Goal: Check status: Check status

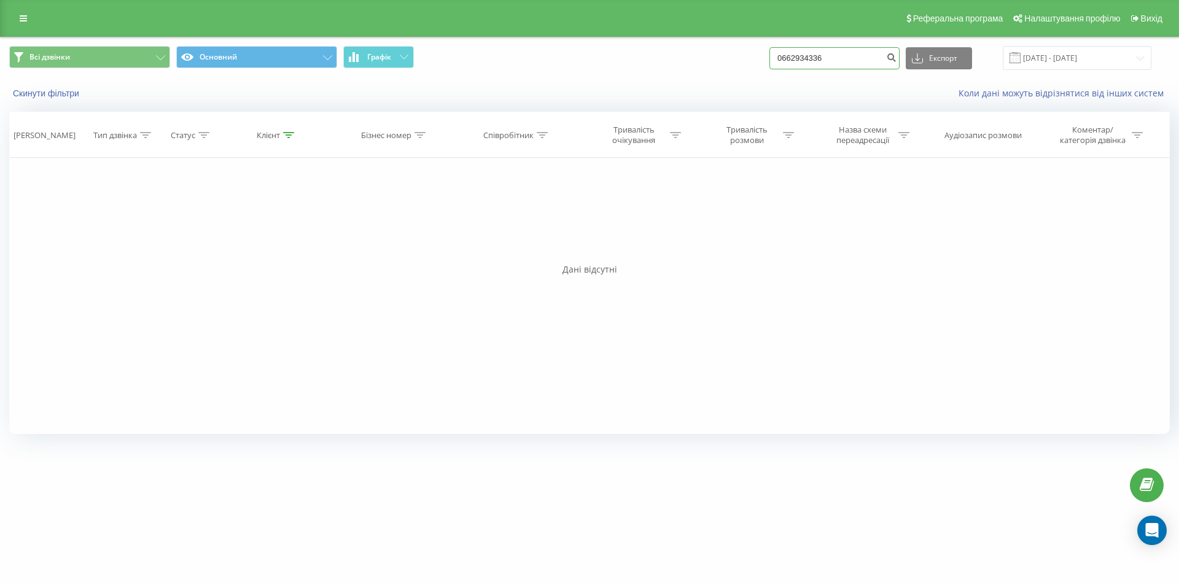
drag, startPoint x: 848, startPoint y: 58, endPoint x: 698, endPoint y: 64, distance: 150.6
click at [698, 64] on div "Всі дзвінки Основний Графік 0662934336 Експорт .csv .xls .xlsx 23.06.2025 - 23.…" at bounding box center [589, 58] width 1161 height 24
click at [1102, 60] on input "23.06.2025 - 23.09.2025" at bounding box center [1077, 58] width 149 height 24
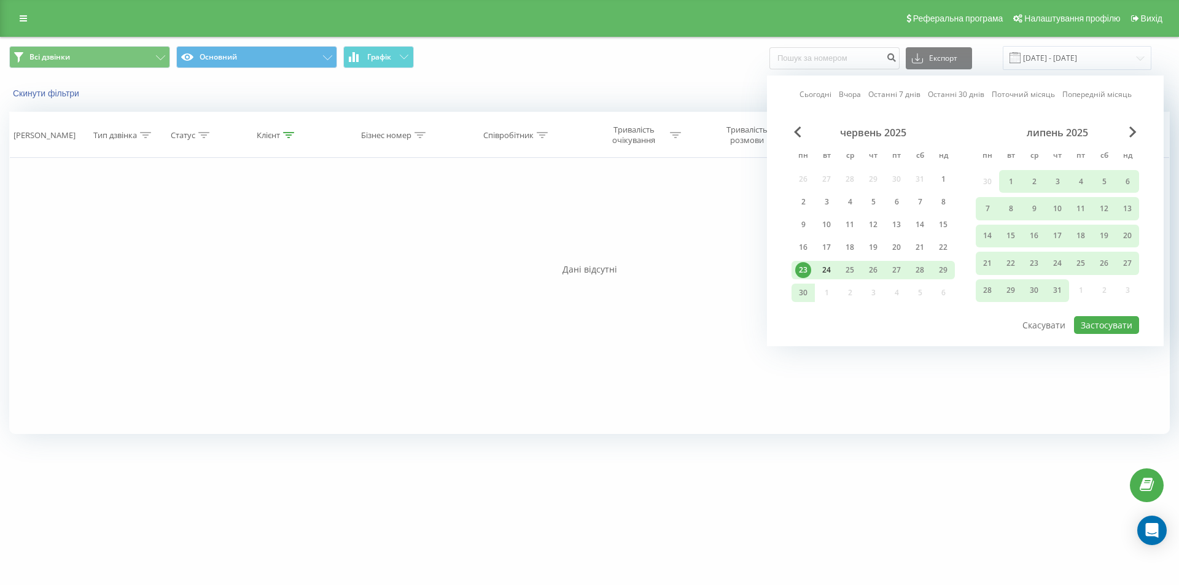
click at [831, 272] on div "24" at bounding box center [827, 270] width 16 height 16
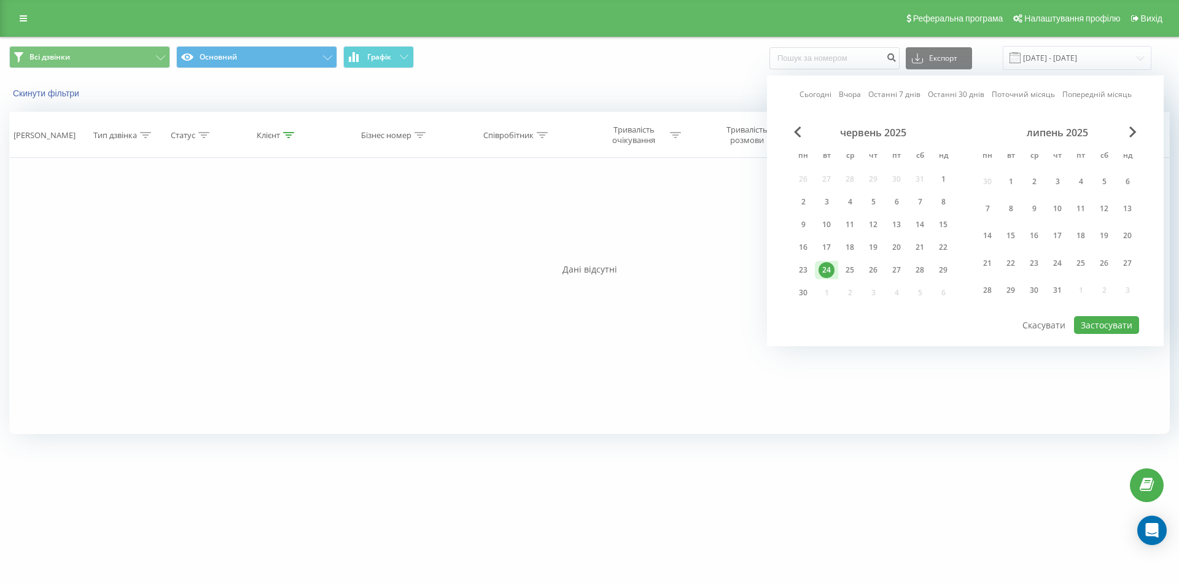
click at [1137, 129] on div "липень 2025" at bounding box center [1057, 132] width 163 height 12
click at [1135, 131] on div "червень 2025 пн вт ср чт пт сб нд 26 27 28 29 30 31 1 2 3 4 5 6 7 8 9 10 11 12 …" at bounding box center [966, 220] width 348 height 189
click at [1134, 131] on span "Next Month" at bounding box center [1132, 131] width 7 height 11
click at [1133, 132] on span "Next Month" at bounding box center [1132, 131] width 7 height 11
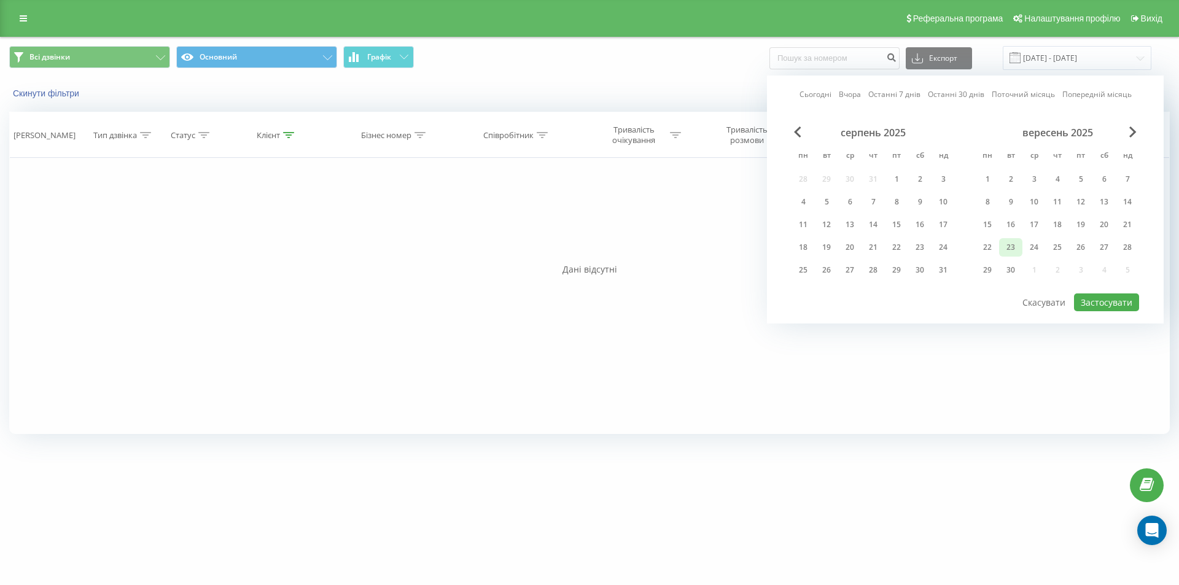
click at [1015, 246] on div "23" at bounding box center [1011, 247] width 16 height 16
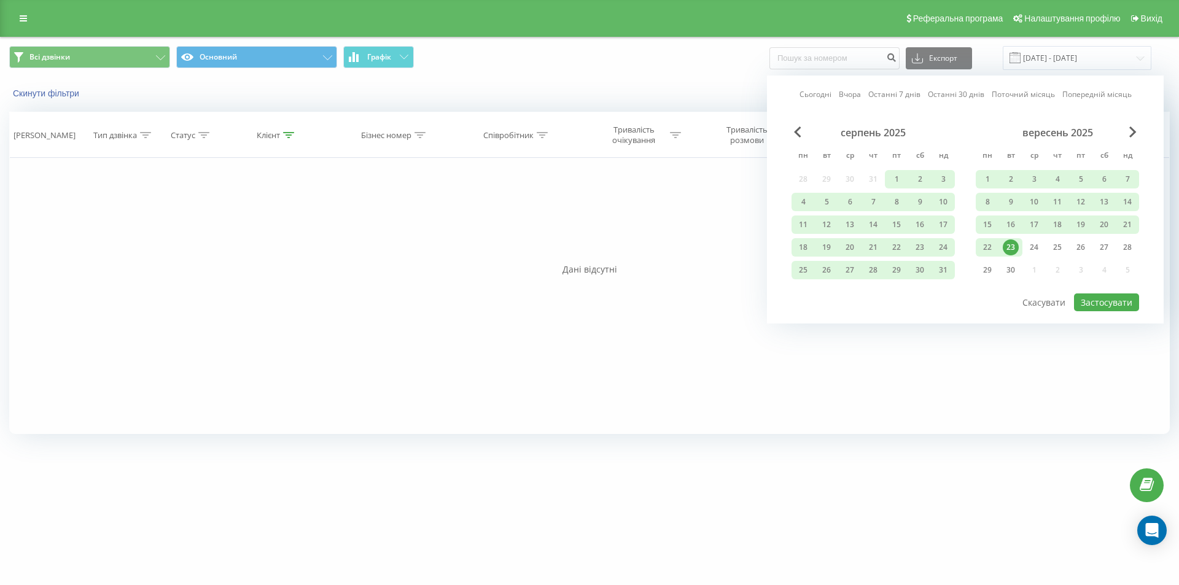
click at [1016, 249] on div "23" at bounding box center [1011, 247] width 16 height 16
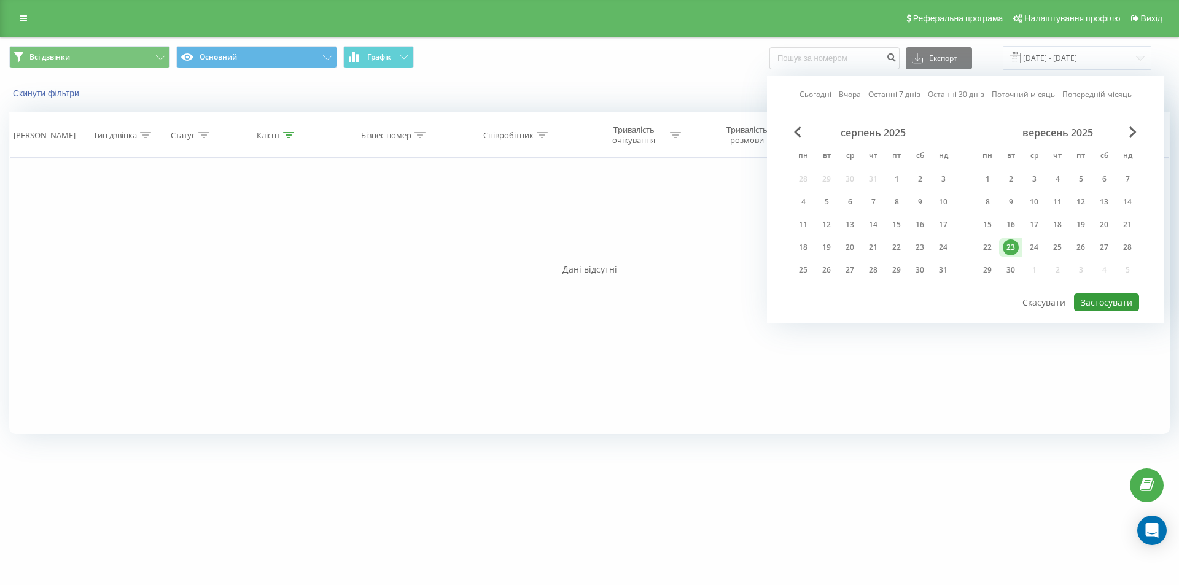
click at [1089, 302] on button "Застосувати" at bounding box center [1106, 303] width 65 height 18
type input "[DATE] - [DATE]"
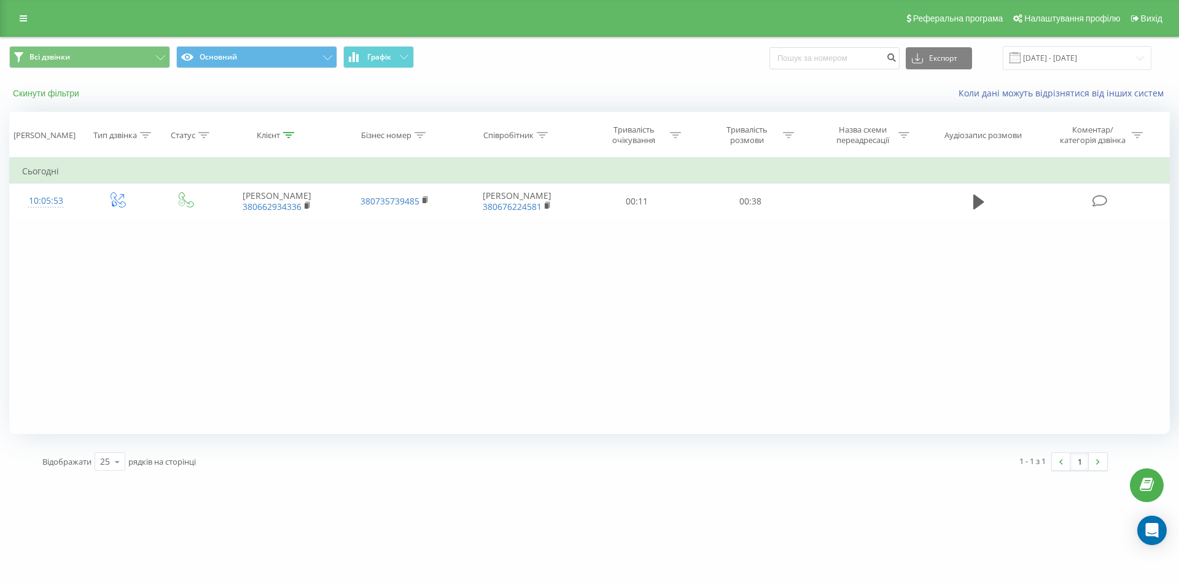
click at [79, 91] on button "Скинути фільтри" at bounding box center [47, 93] width 76 height 11
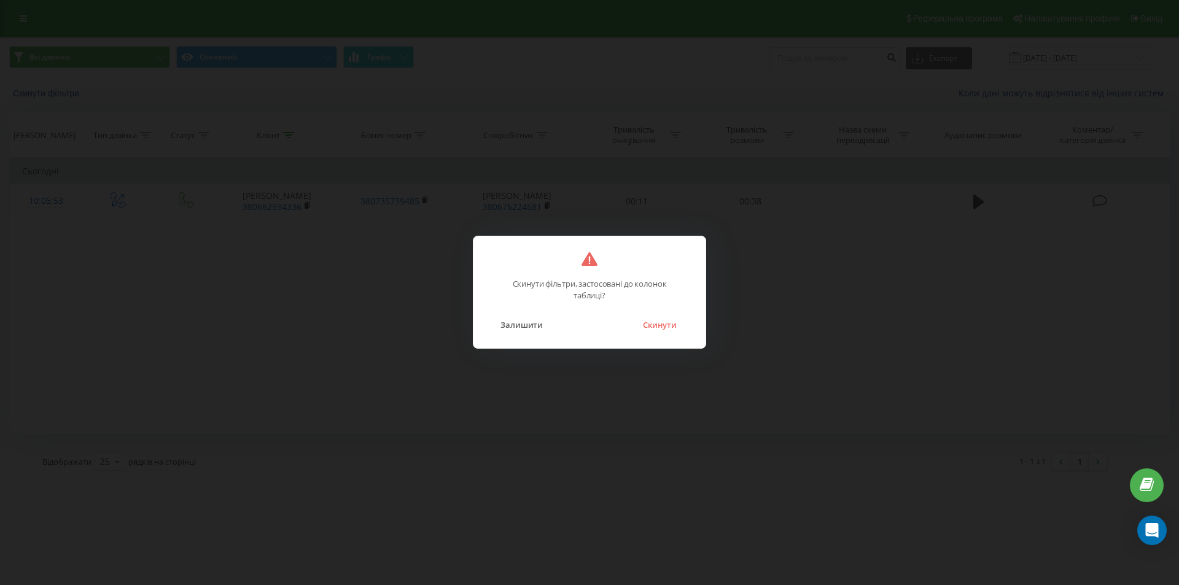
drag, startPoint x: 531, startPoint y: 324, endPoint x: 619, endPoint y: 326, distance: 87.8
click at [619, 326] on div "Залишити Скинути" at bounding box center [590, 317] width 208 height 31
click at [674, 326] on button "Скинути" at bounding box center [660, 325] width 46 height 16
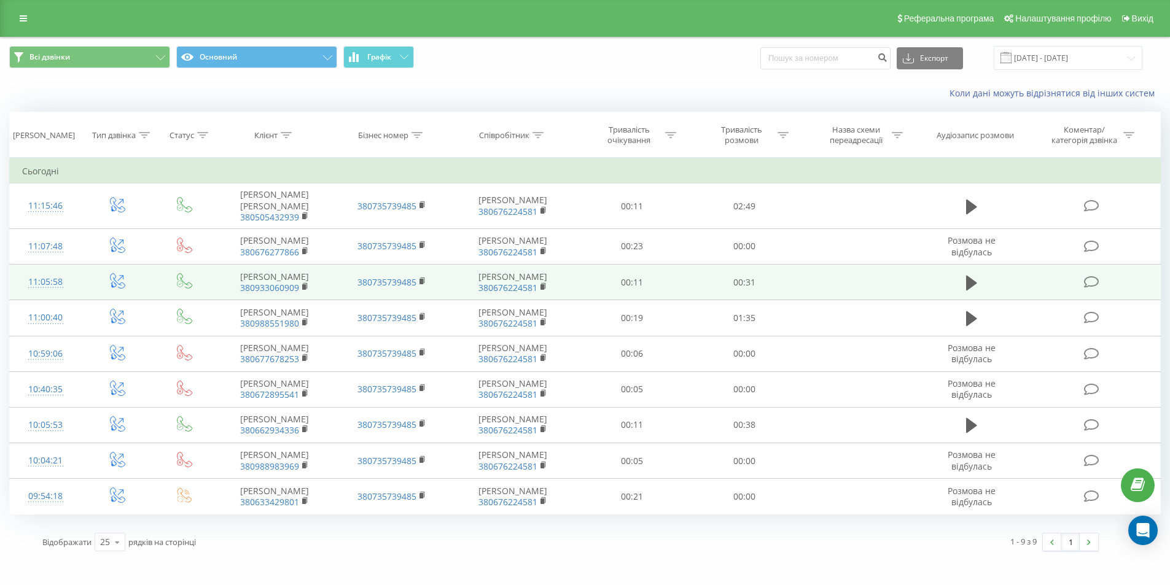
scroll to position [51, 0]
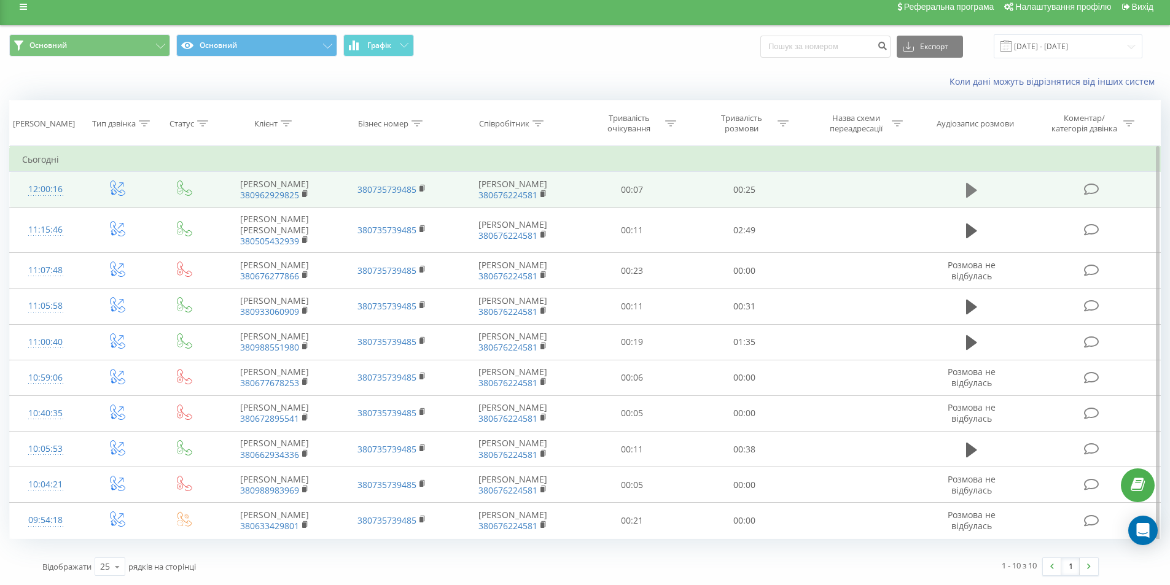
click at [973, 183] on icon at bounding box center [971, 190] width 11 height 15
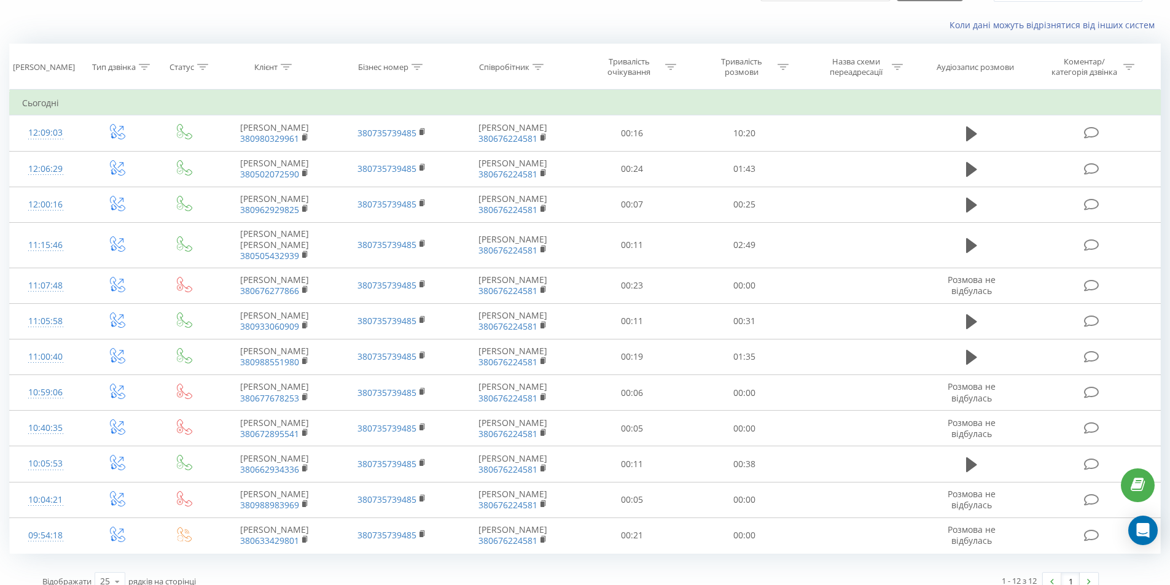
scroll to position [61, 0]
